Goal: Navigation & Orientation: Find specific page/section

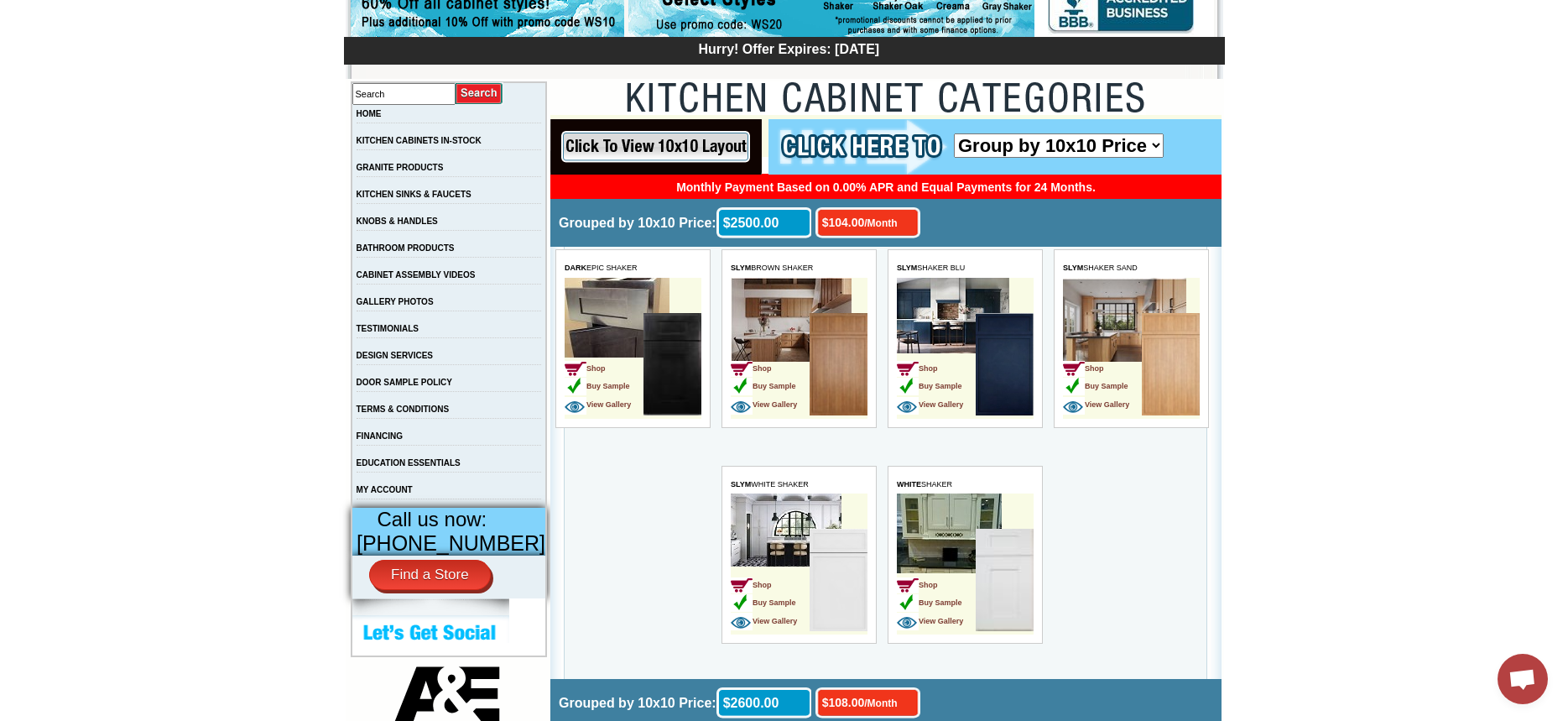
scroll to position [252, 0]
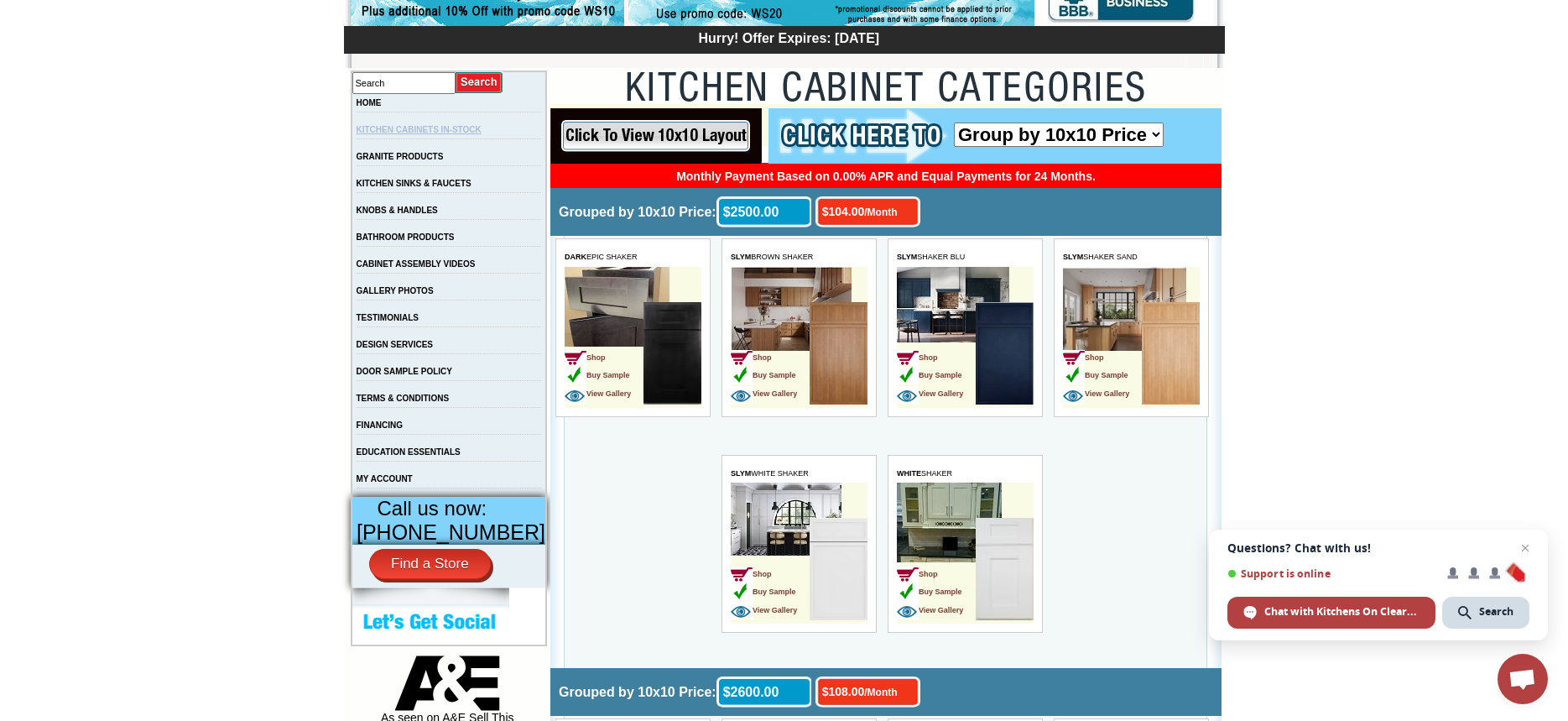
click at [450, 132] on link "KITCHEN CABINETS IN-STOCK" at bounding box center [419, 130] width 125 height 10
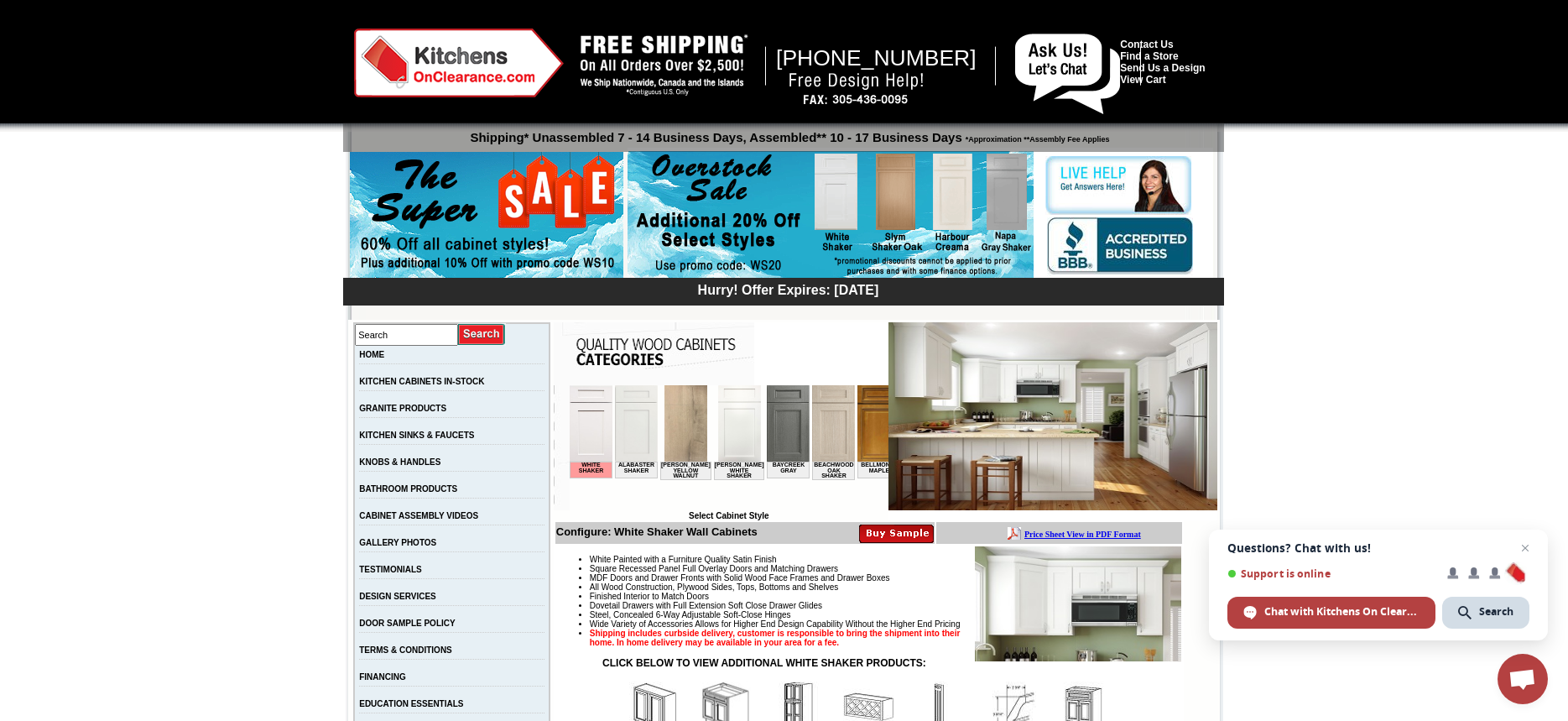
click at [859, 427] on img at bounding box center [878, 422] width 42 height 76
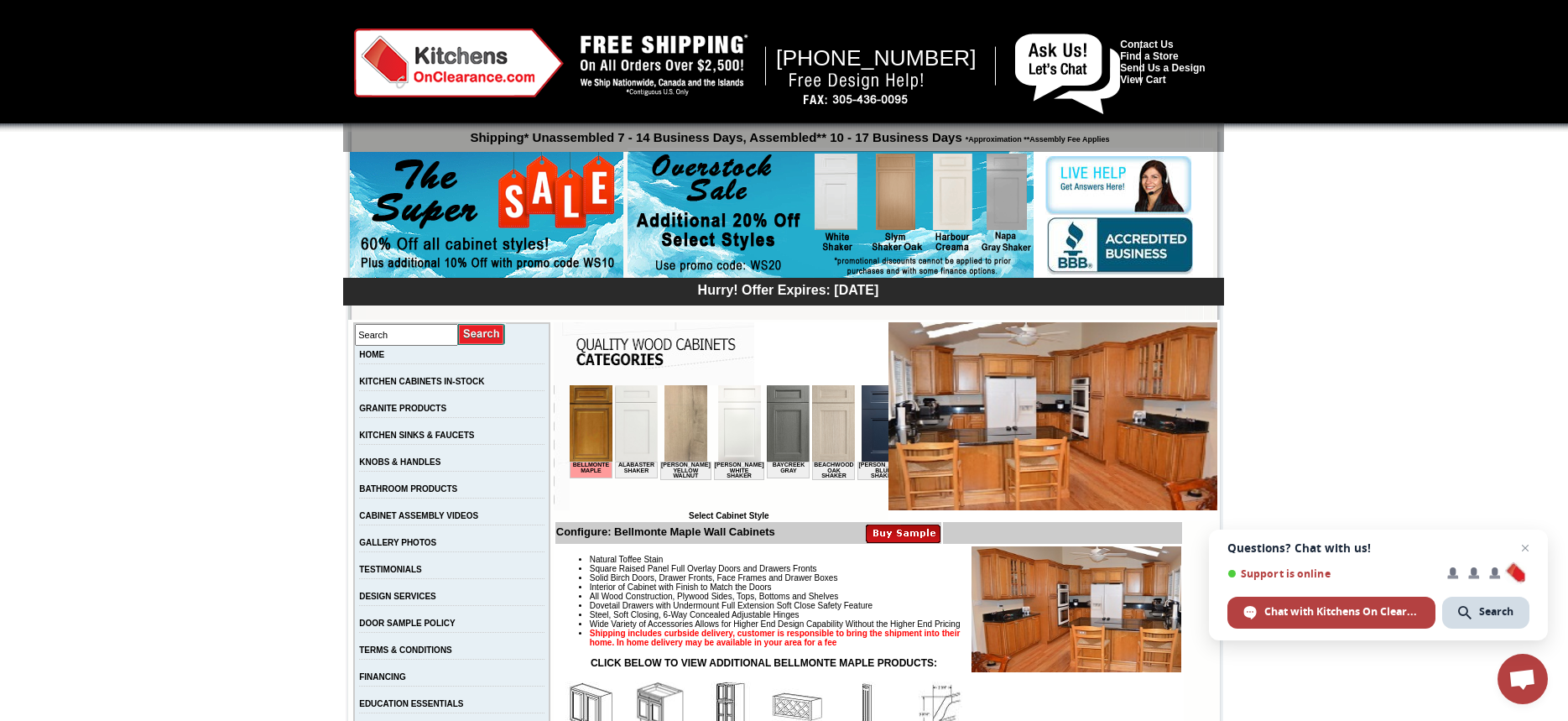
click at [778, 423] on img at bounding box center [787, 422] width 42 height 76
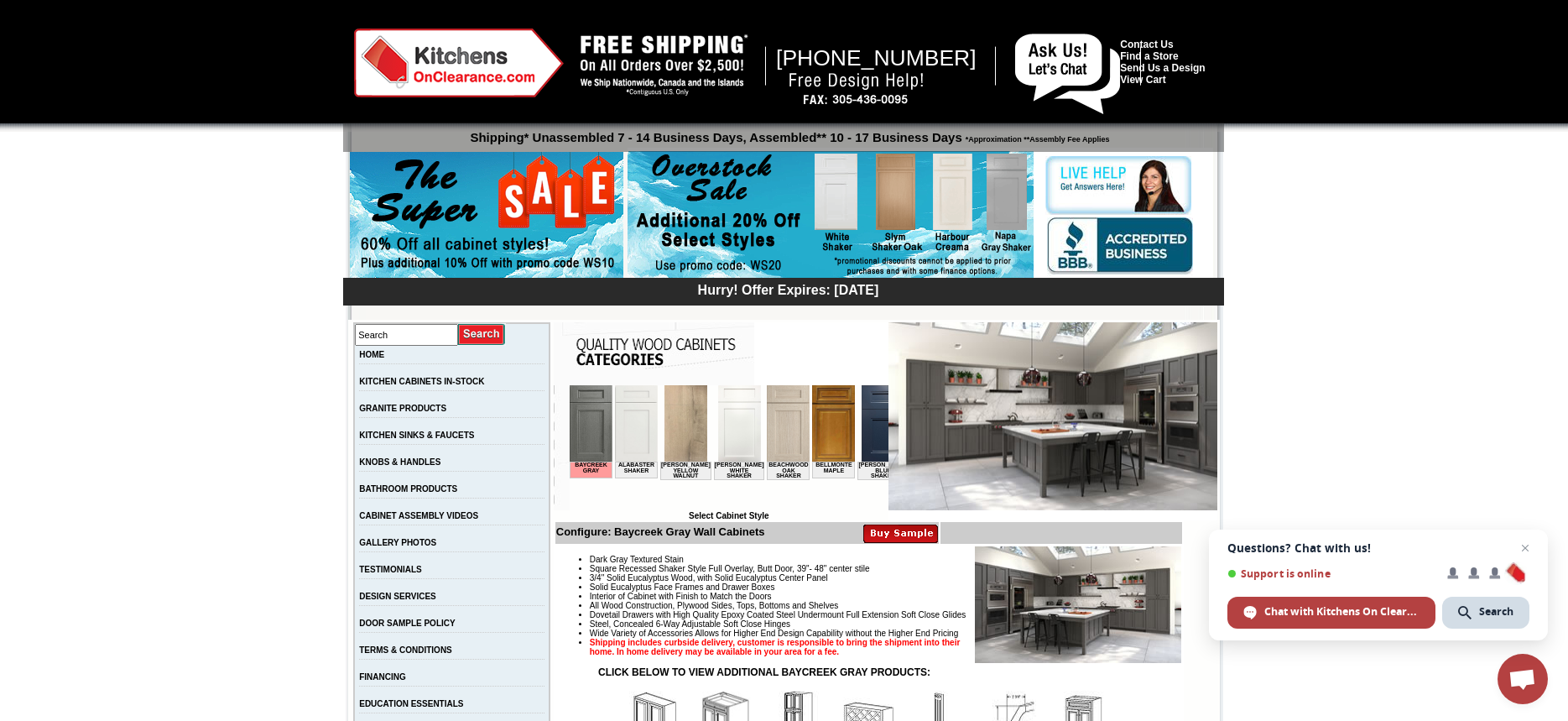
click at [717, 428] on img at bounding box center [738, 422] width 42 height 76
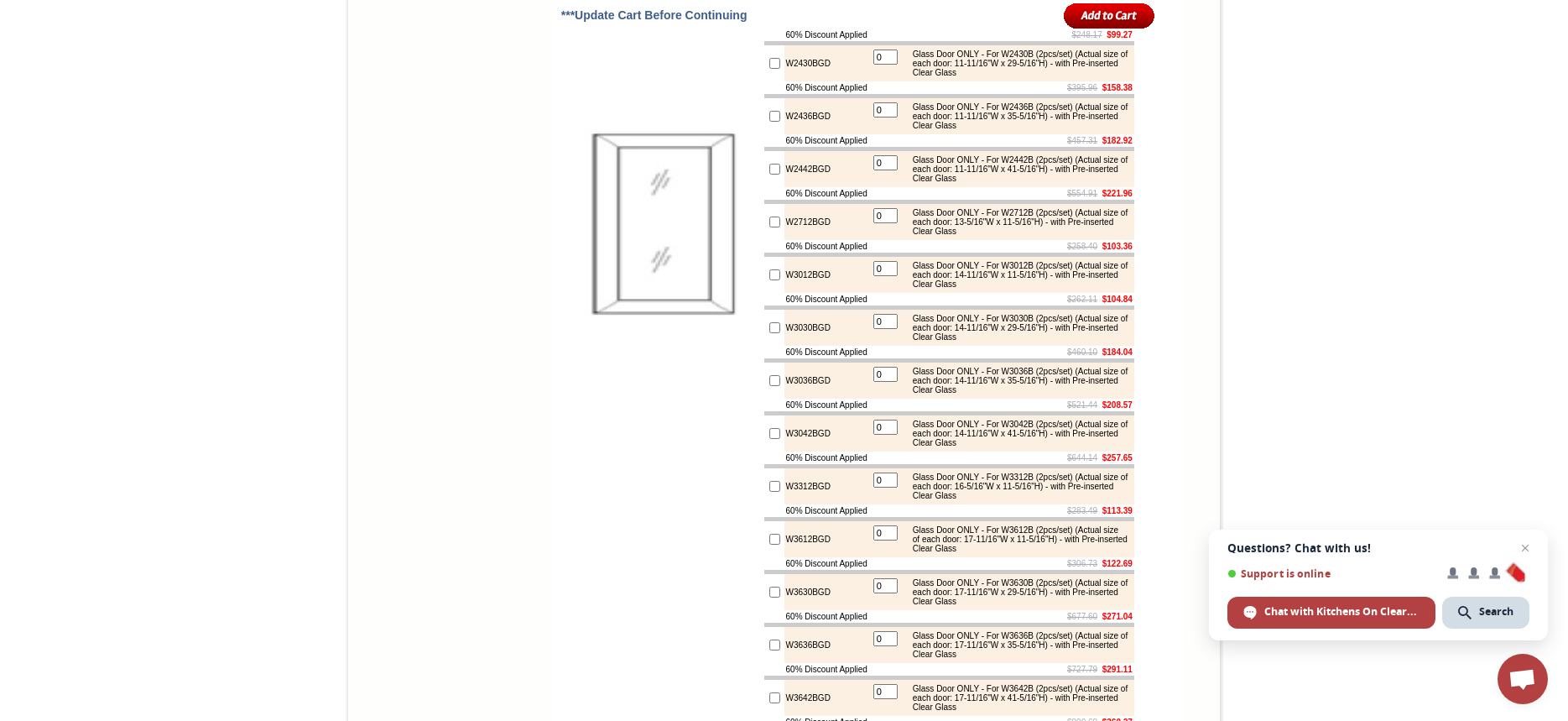
scroll to position [5537, 0]
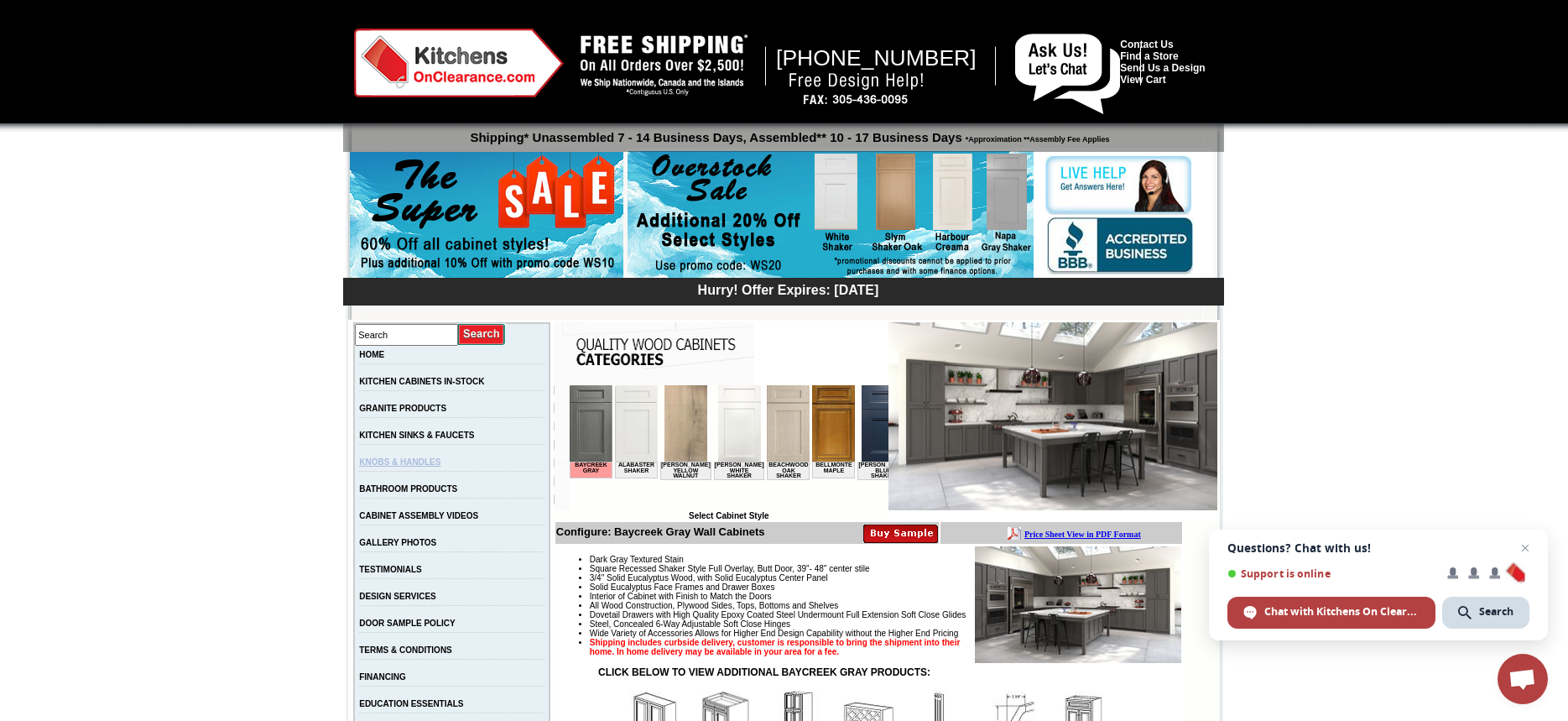
click at [434, 467] on link "KNOBS & HANDLES" at bounding box center [399, 462] width 81 height 10
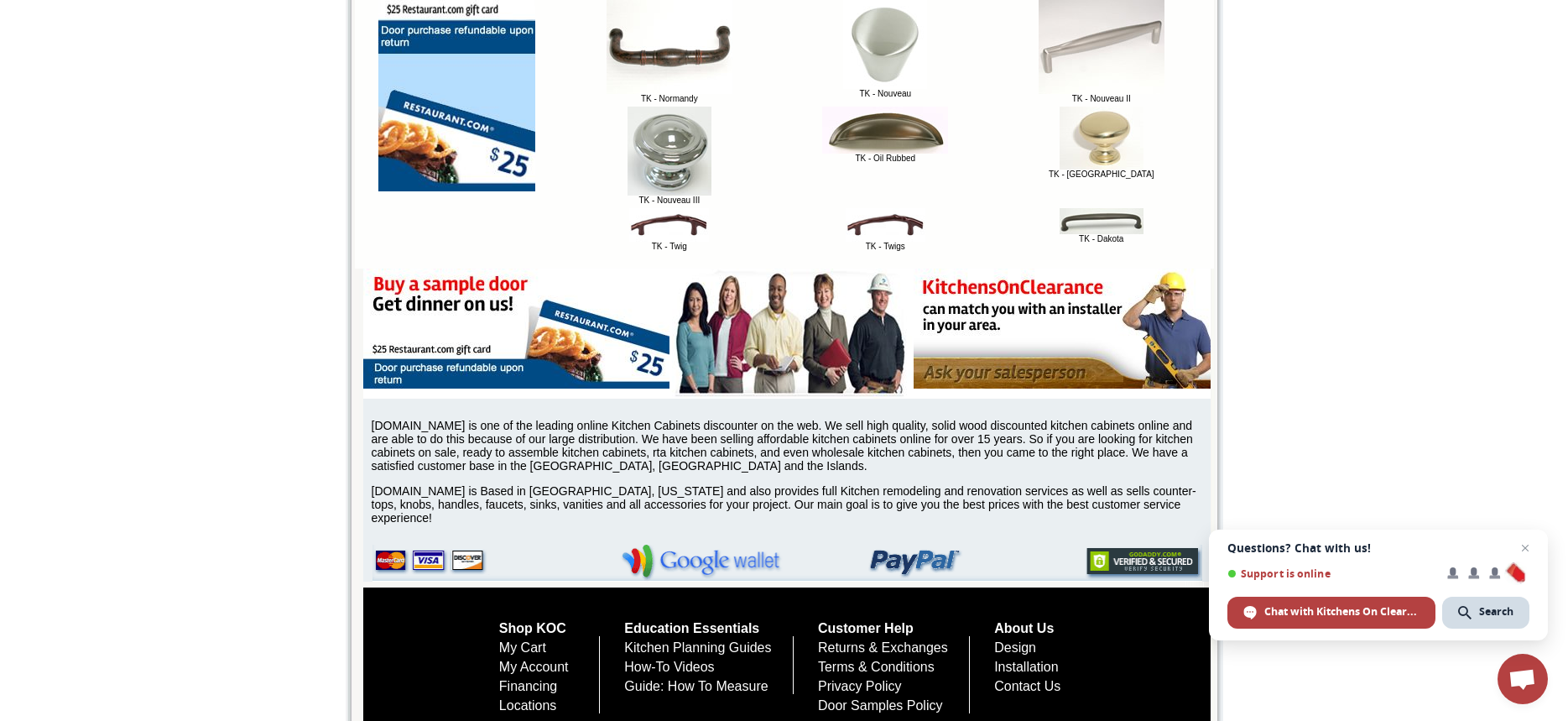
scroll to position [1501, 0]
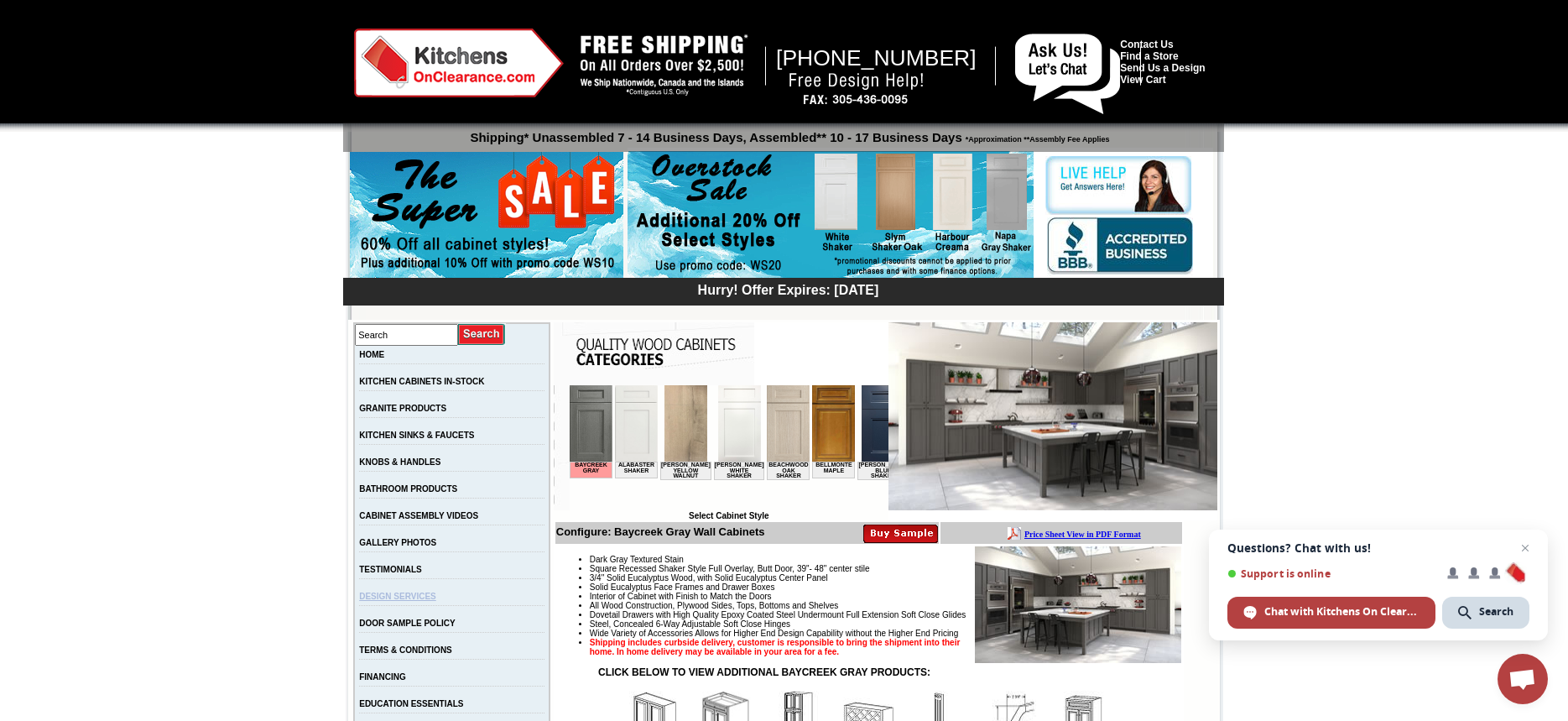
click at [436, 601] on link "DESIGN SERVICES" at bounding box center [397, 597] width 77 height 10
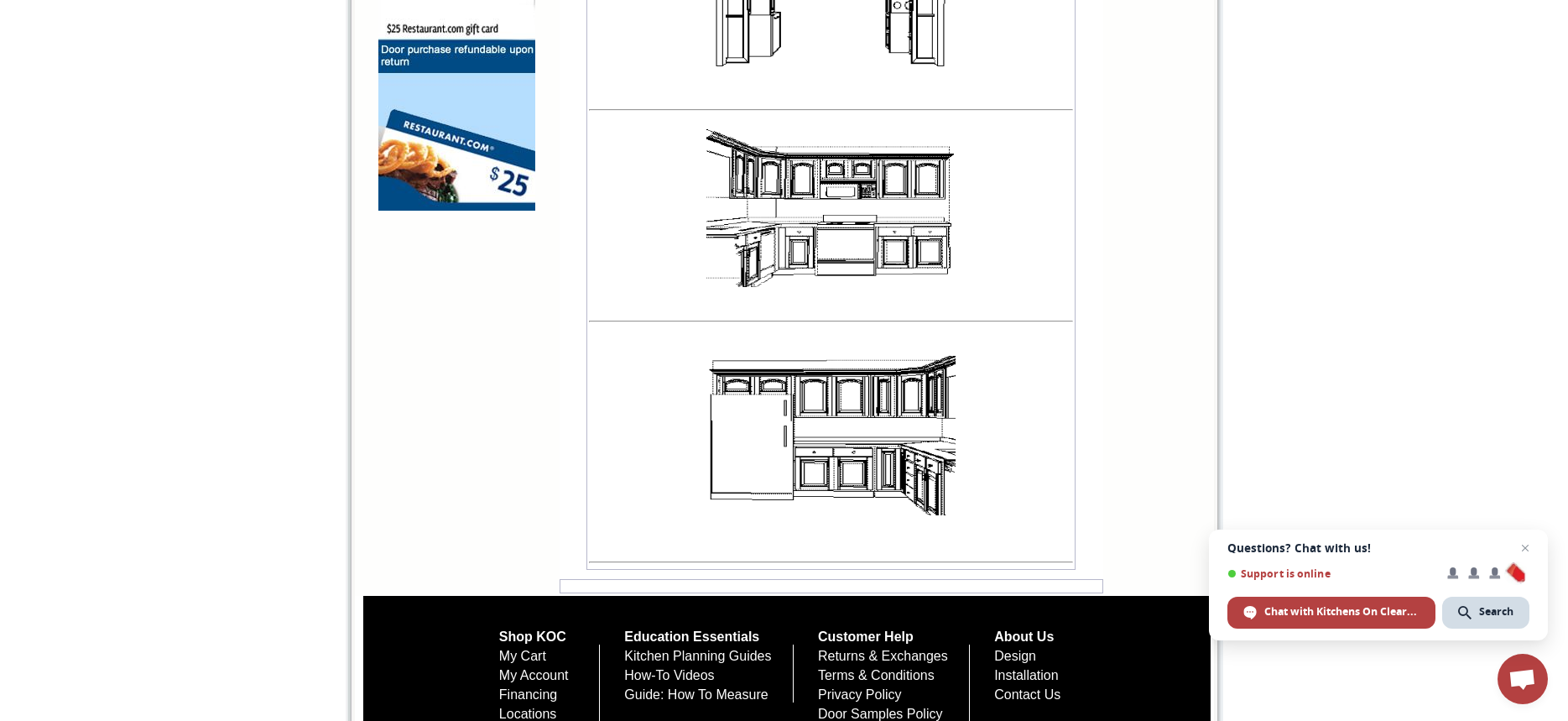
scroll to position [1493, 0]
